Goal: Task Accomplishment & Management: Manage account settings

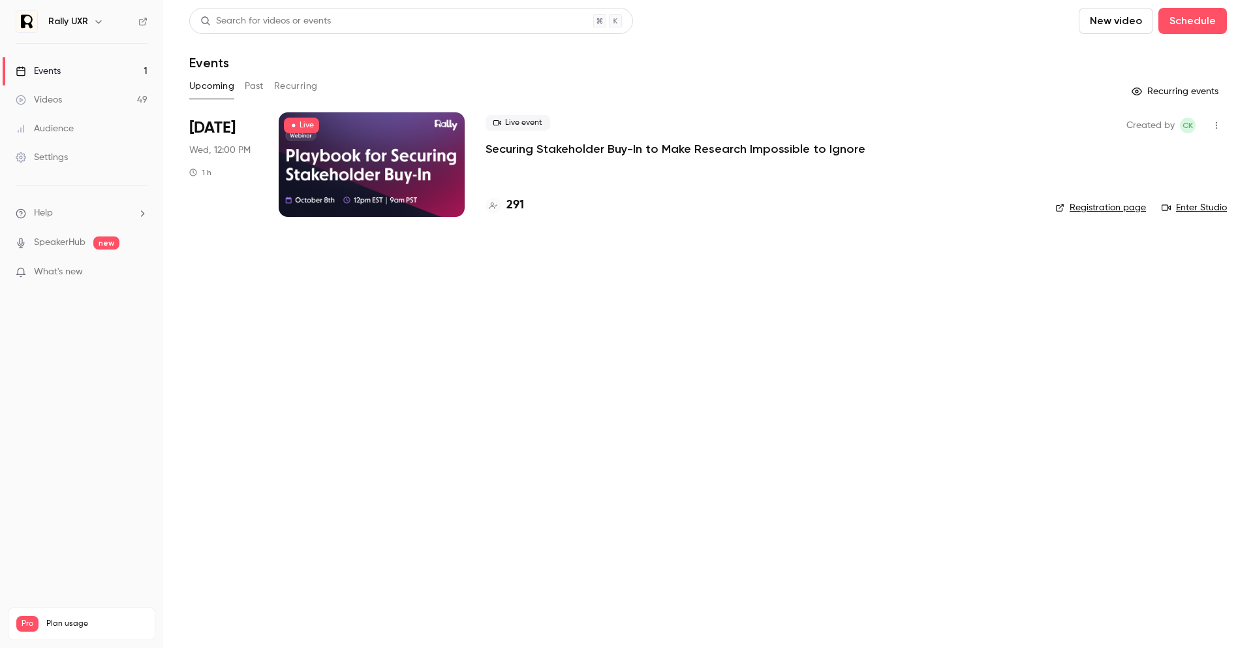
click at [526, 147] on p "Securing Stakeholder Buy-In to Make Research Impossible to Ignore" at bounding box center [676, 149] width 380 height 16
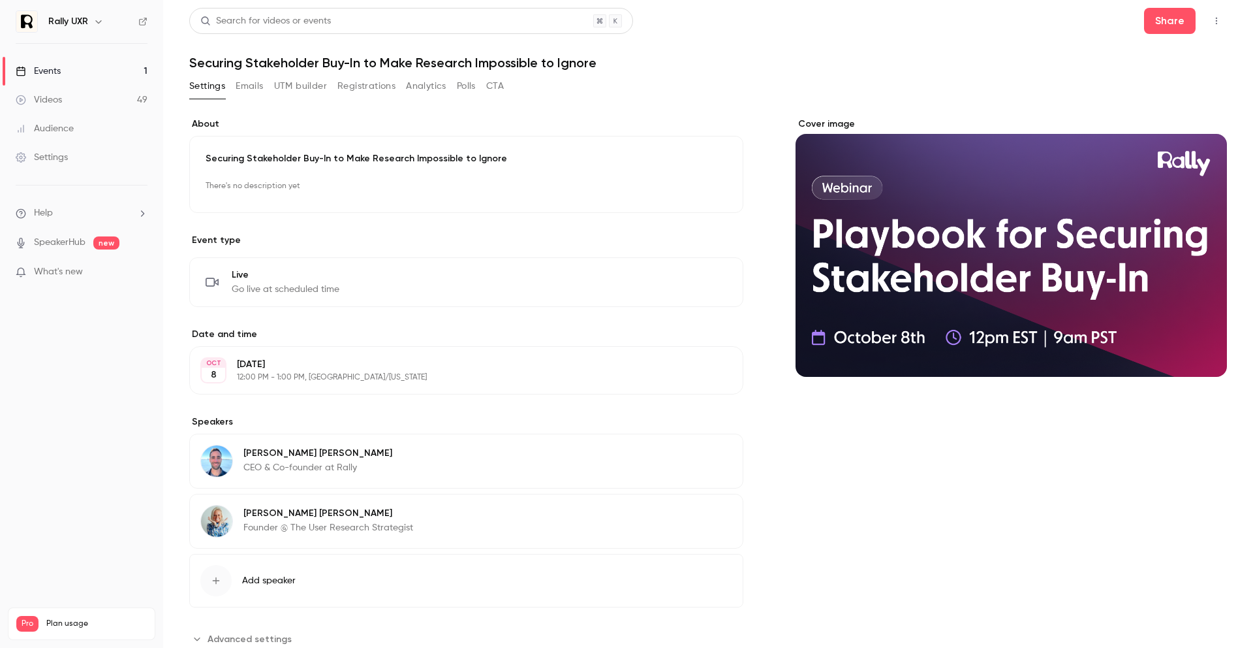
click at [364, 86] on button "Registrations" at bounding box center [366, 86] width 58 height 21
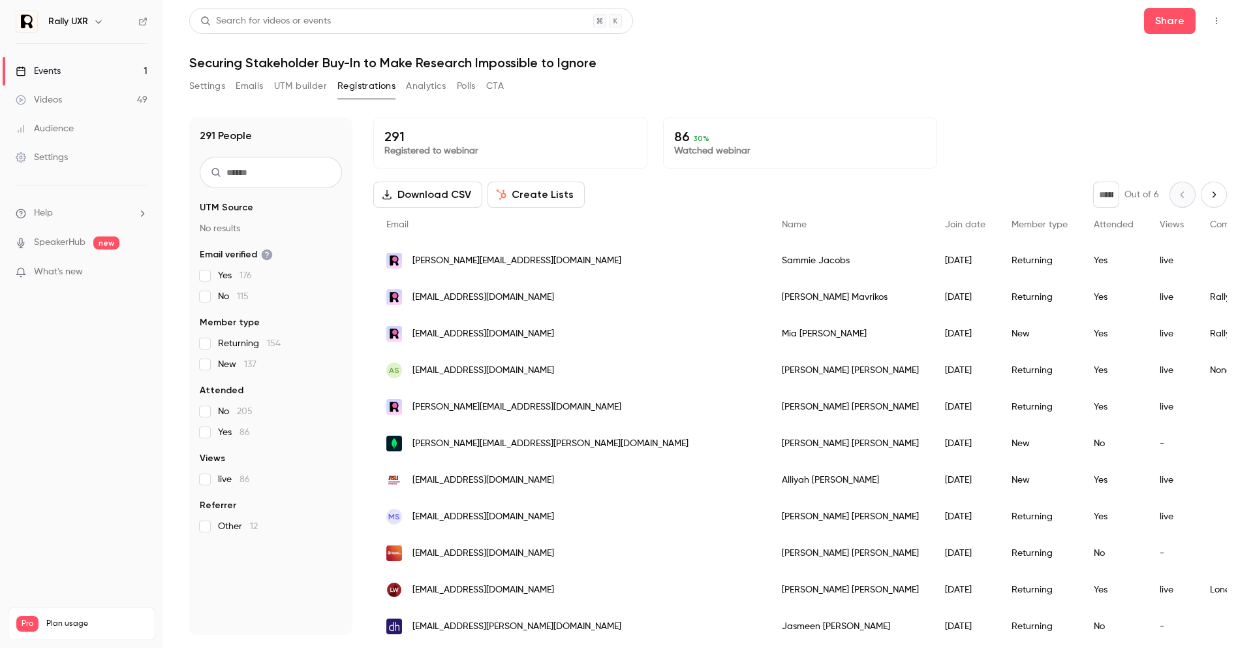
click at [309, 167] on input "text" at bounding box center [271, 172] width 142 height 31
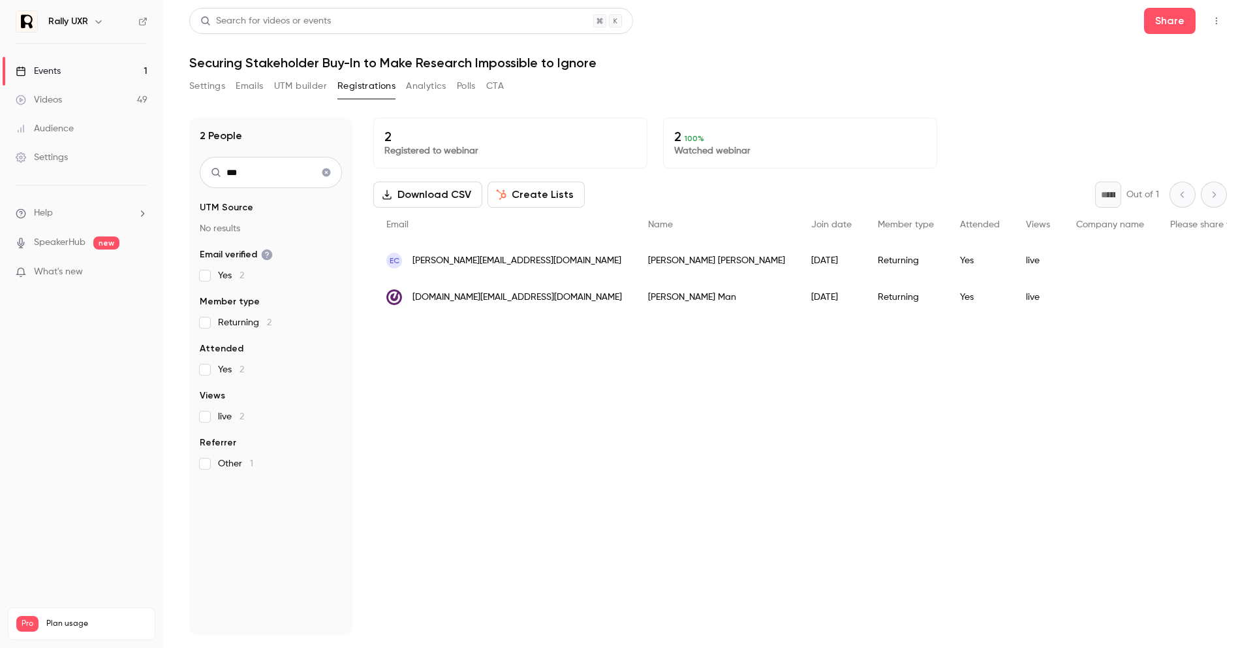
type input "***"
